Goal: Download file/media

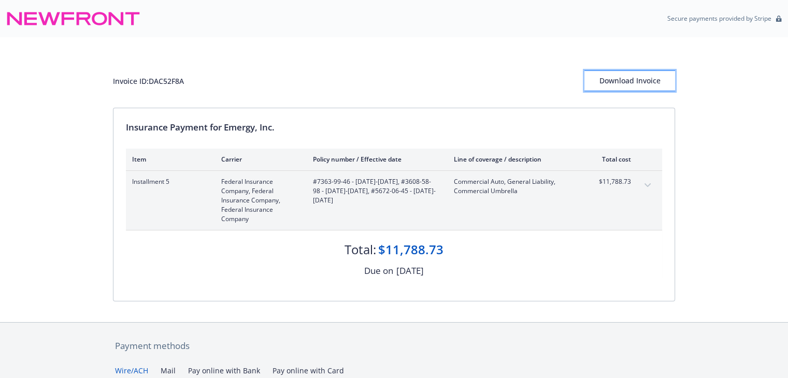
click at [636, 83] on div "Download Invoice" at bounding box center [629, 81] width 91 height 20
click at [207, 30] on div "Secure payments provided by Stripe" at bounding box center [393, 18] width 775 height 25
click at [605, 79] on div "Download Invoice" at bounding box center [629, 81] width 91 height 20
